Goal: Task Accomplishment & Management: Manage account settings

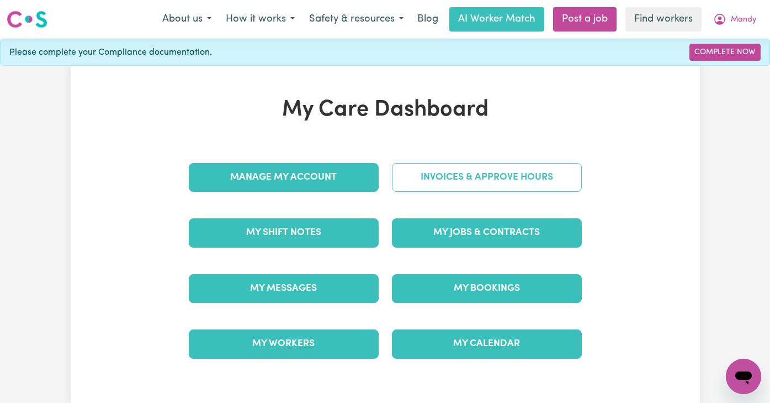
click at [486, 181] on link "Invoices & Approve Hours" at bounding box center [487, 177] width 190 height 29
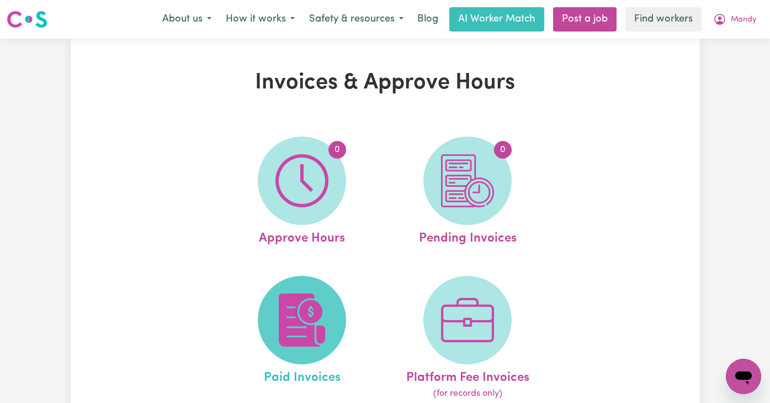
click at [321, 304] on img at bounding box center [302, 319] width 53 height 53
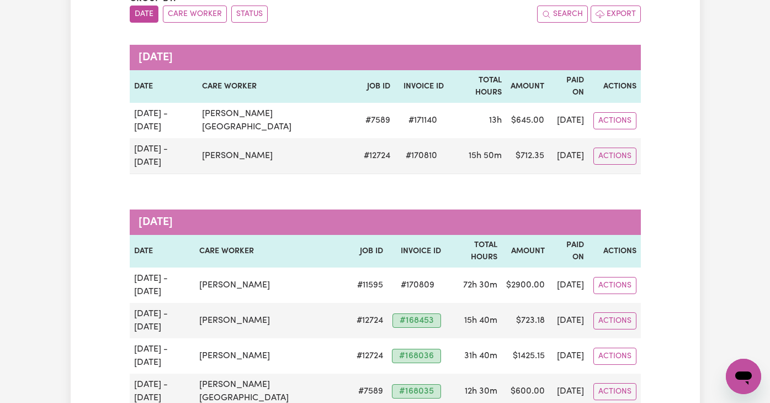
scroll to position [134, 0]
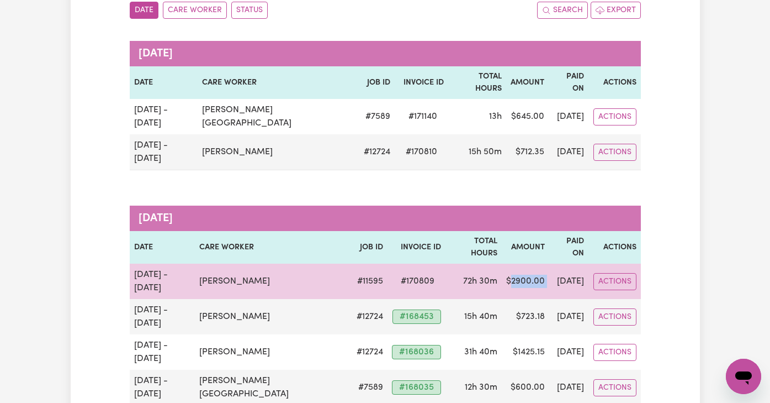
drag, startPoint x: 524, startPoint y: 231, endPoint x: 485, endPoint y: 231, distance: 39.2
click at [484, 263] on tr "[DATE] - [DATE] [PERSON_NAME] # 11595 # 170809 72h 30m $ 2900.00 [DATE] Actions" at bounding box center [385, 280] width 511 height 35
copy td "2900.00"
click at [609, 125] on button "Actions" at bounding box center [615, 116] width 43 height 17
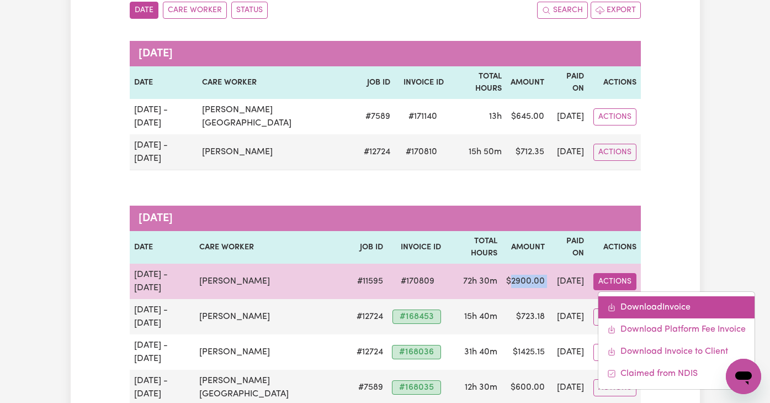
click at [622, 296] on link "Download Invoice" at bounding box center [677, 307] width 156 height 22
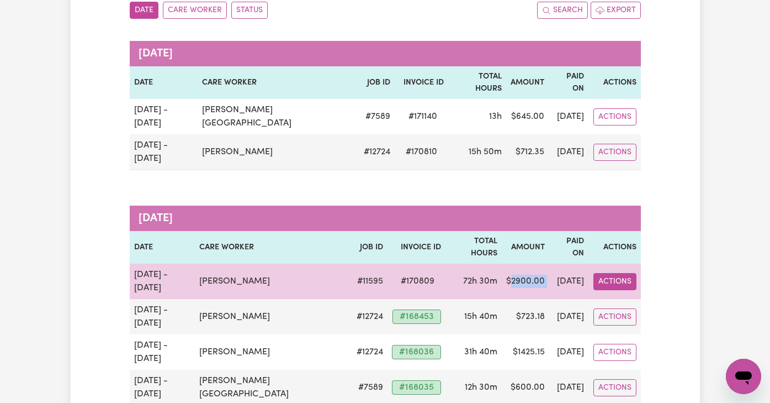
click at [604, 125] on button "Actions" at bounding box center [615, 116] width 43 height 17
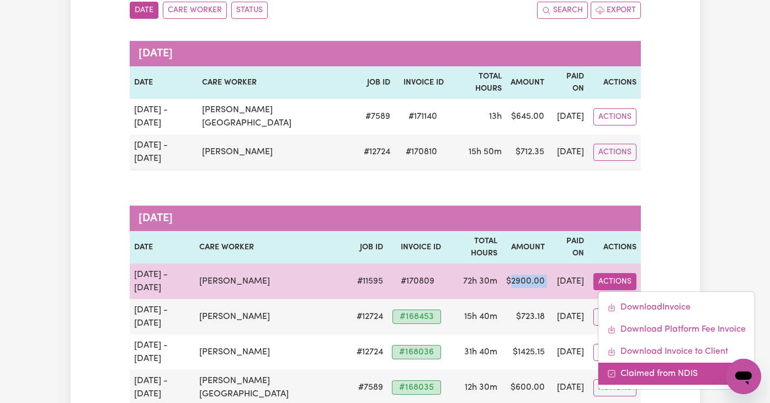
click at [619, 362] on link "Claimed from NDIS" at bounding box center [677, 373] width 156 height 22
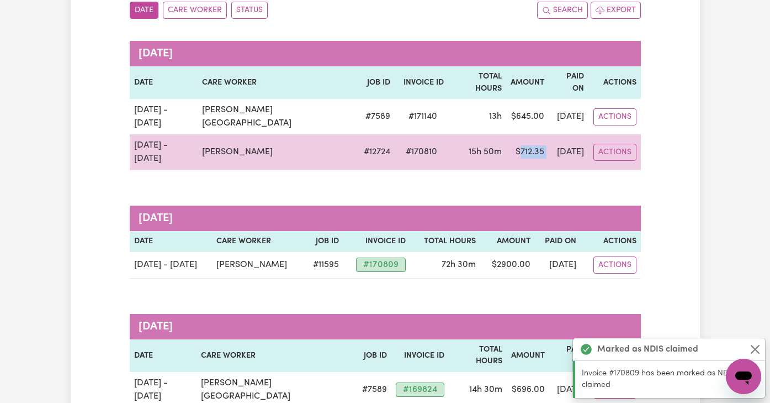
drag, startPoint x: 520, startPoint y: 125, endPoint x: 493, endPoint y: 124, distance: 27.1
click at [493, 134] on tr "[DATE] - [DATE] [PERSON_NAME] # 12724 # 170810 15h 50m $ 712.35 [DATE] Actions" at bounding box center [385, 152] width 511 height 36
copy td "712.35"
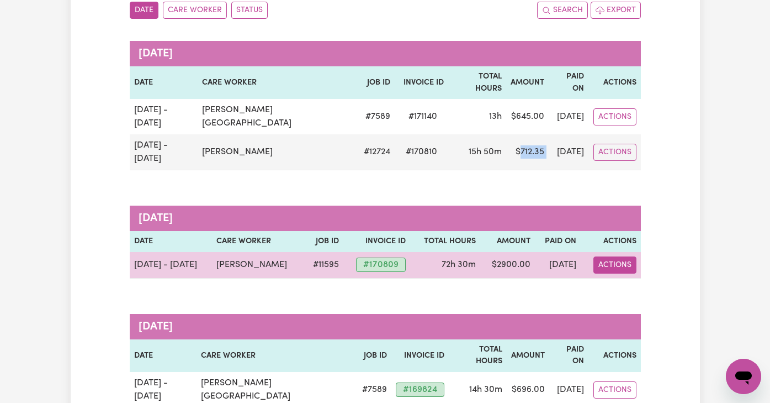
click at [615, 125] on button "Actions" at bounding box center [615, 116] width 43 height 17
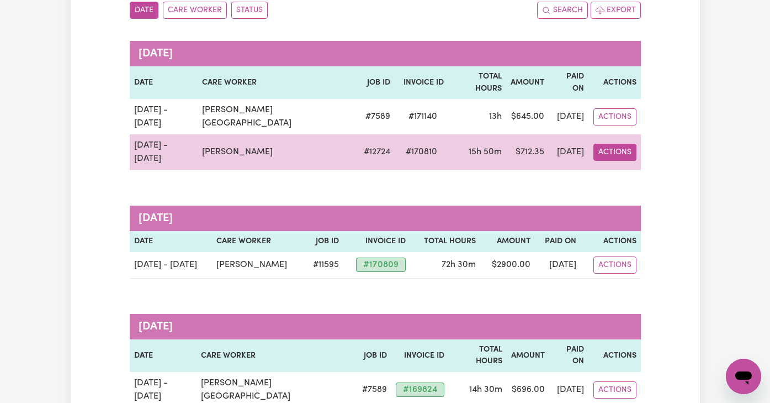
click at [612, 123] on button "Actions" at bounding box center [615, 116] width 43 height 17
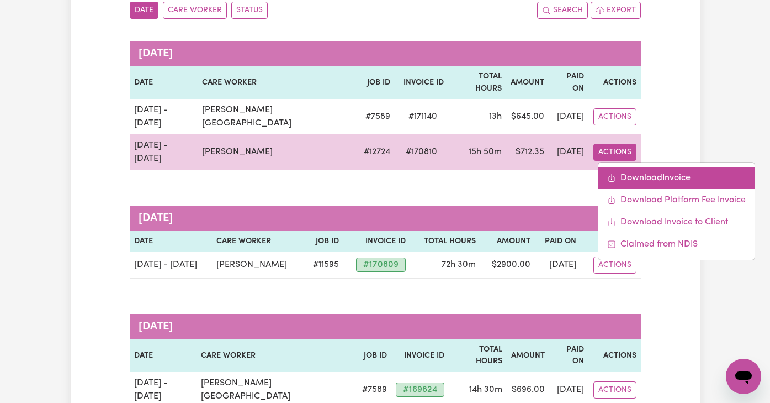
click at [612, 167] on link "Download Invoice" at bounding box center [677, 178] width 156 height 22
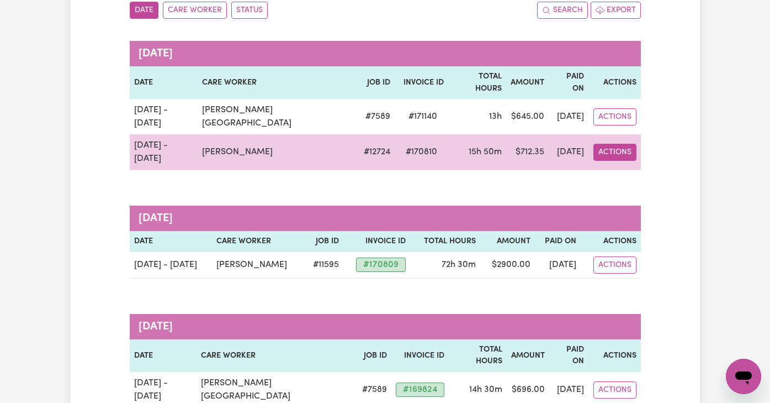
click at [606, 125] on button "Actions" at bounding box center [615, 116] width 43 height 17
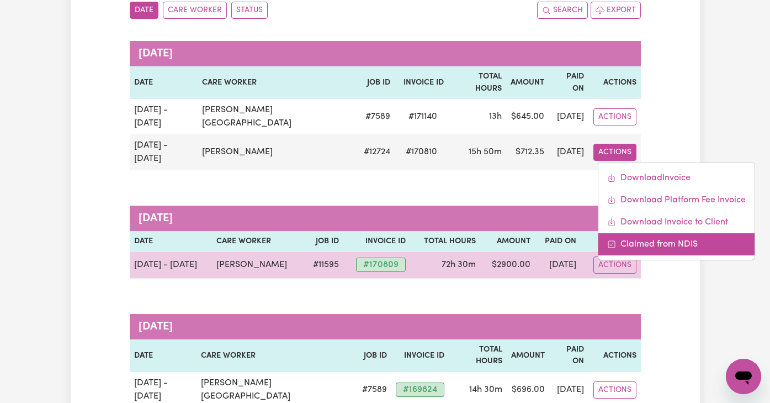
click at [615, 233] on link "Claimed from NDIS" at bounding box center [677, 244] width 156 height 22
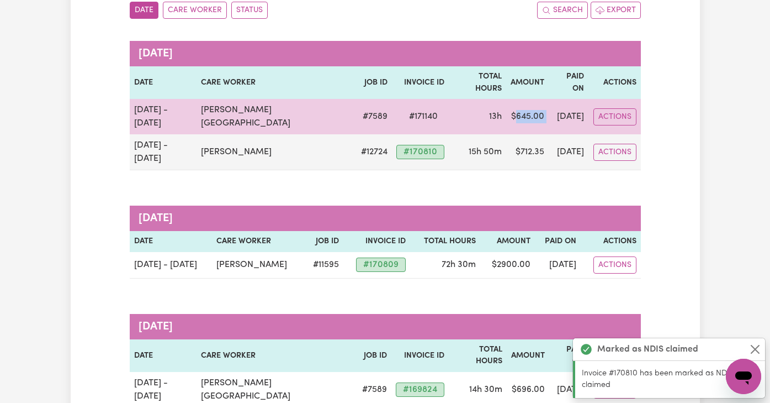
drag, startPoint x: 520, startPoint y: 102, endPoint x: 488, endPoint y: 102, distance: 32.6
click at [488, 102] on tr "[DATE] - [DATE] [PERSON_NAME] Roma # 7589 # 171140 13h $ 645.00 [DATE] Actions" at bounding box center [385, 116] width 511 height 35
copy td "645.00"
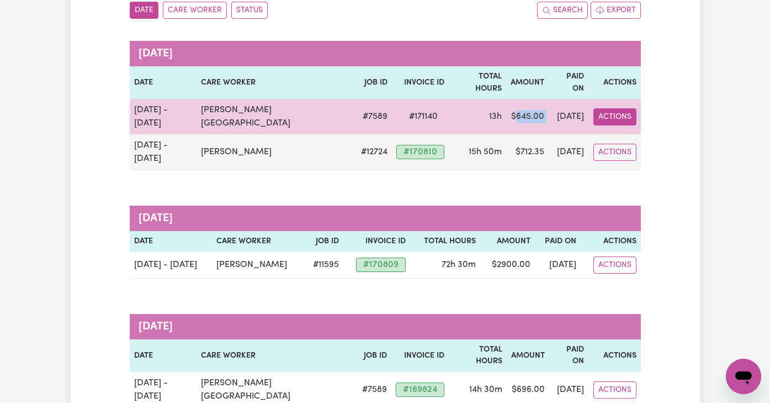
click at [615, 108] on button "Actions" at bounding box center [615, 116] width 43 height 17
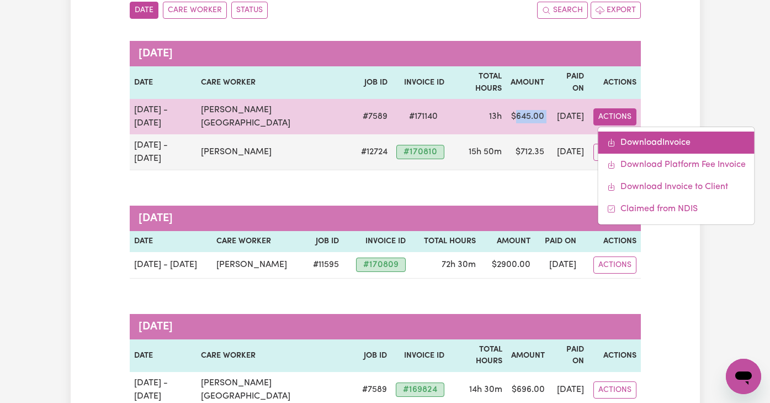
click at [621, 131] on link "Download Invoice" at bounding box center [677, 142] width 156 height 22
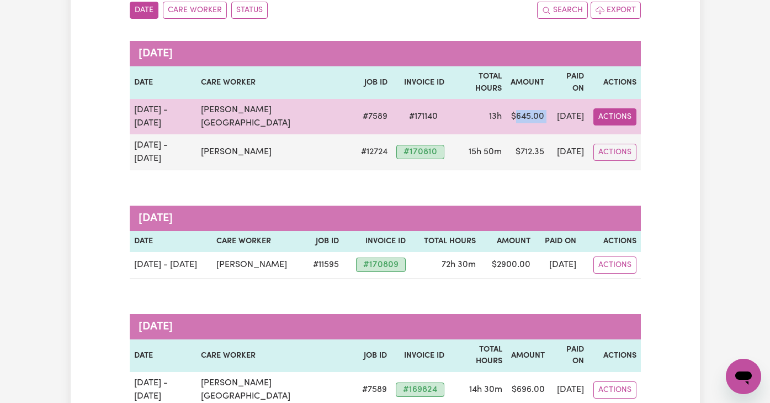
click at [620, 108] on button "Actions" at bounding box center [615, 116] width 43 height 17
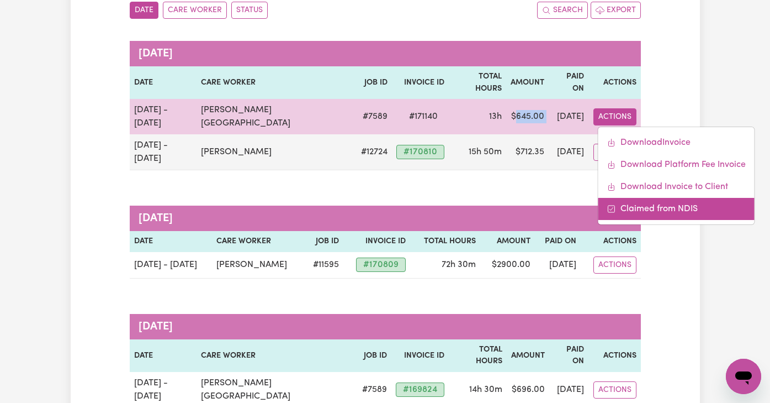
click at [620, 198] on link "Claimed from NDIS" at bounding box center [677, 209] width 156 height 22
